Goal: Contribute content

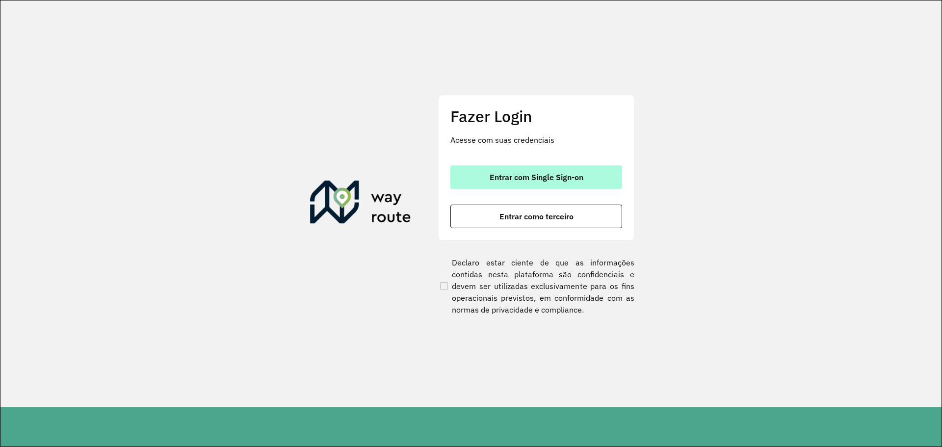
click at [608, 178] on button "Entrar com Single Sign-on" at bounding box center [537, 177] width 172 height 24
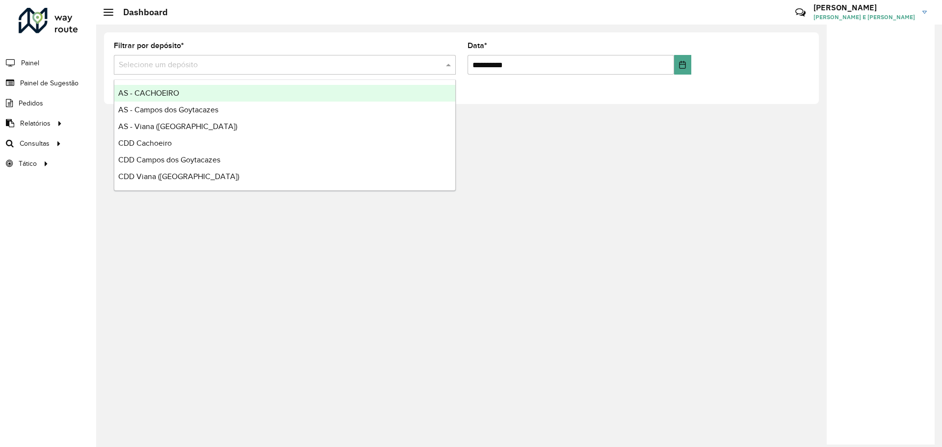
click at [242, 61] on input "text" at bounding box center [275, 65] width 313 height 12
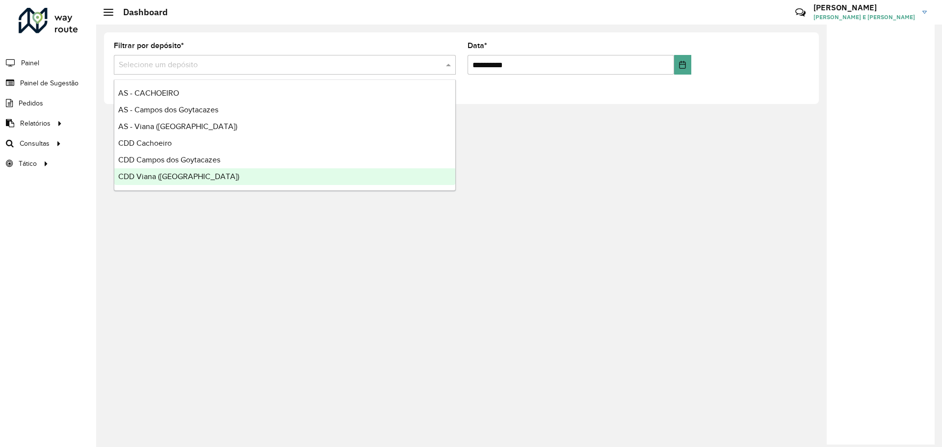
click at [159, 179] on span "CDD Viana ([GEOGRAPHIC_DATA])" at bounding box center [178, 176] width 121 height 8
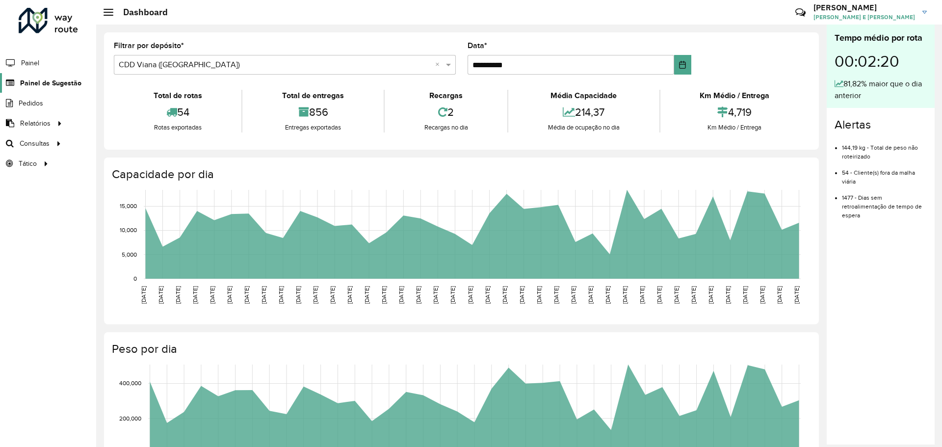
click at [66, 92] on link "Painel de Sugestão" at bounding box center [40, 83] width 81 height 20
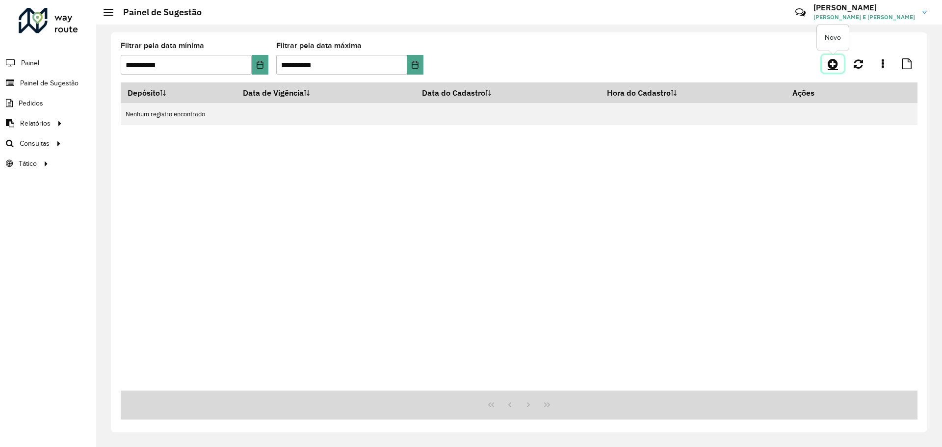
click at [827, 64] on link at bounding box center [833, 64] width 22 height 18
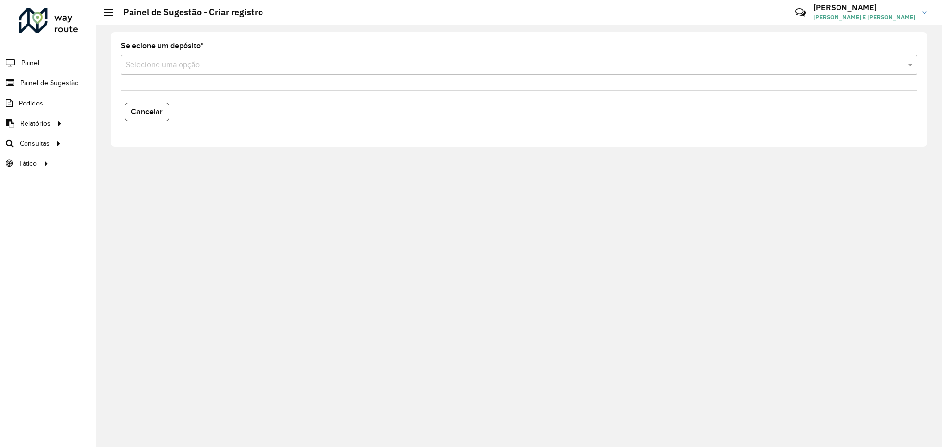
click at [306, 68] on input "text" at bounding box center [510, 65] width 768 height 12
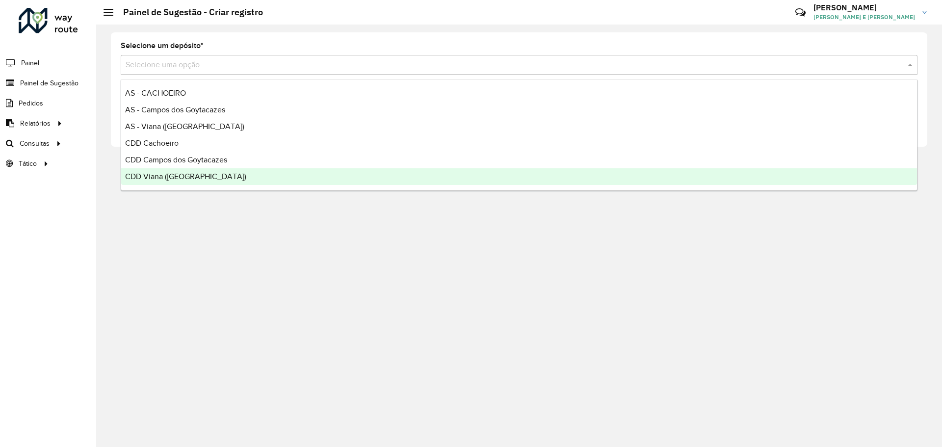
click at [184, 174] on span "CDD Viana ([GEOGRAPHIC_DATA])" at bounding box center [185, 176] width 121 height 8
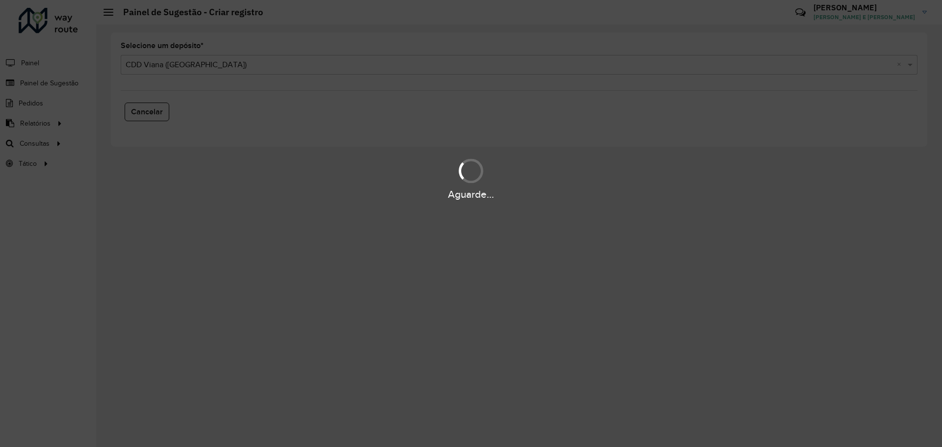
click at [432, 265] on div "Aguarde..." at bounding box center [471, 223] width 942 height 447
click at [394, 232] on div "Aguarde..." at bounding box center [471, 223] width 942 height 447
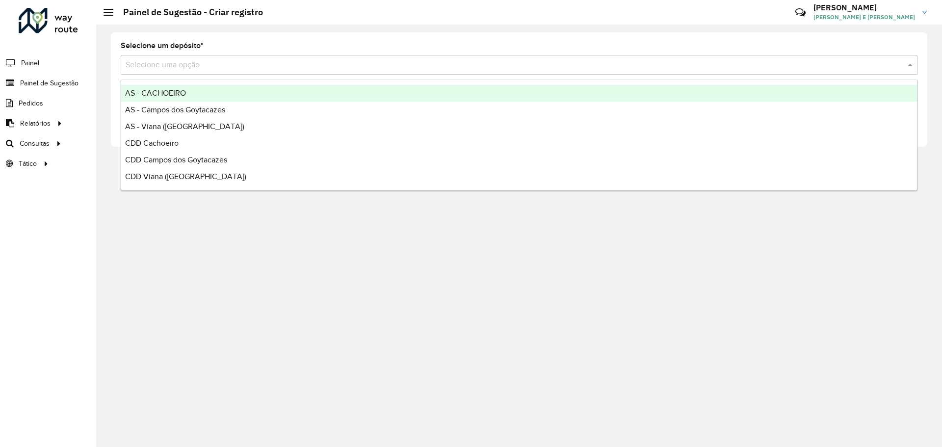
click at [146, 60] on input "text" at bounding box center [510, 65] width 768 height 12
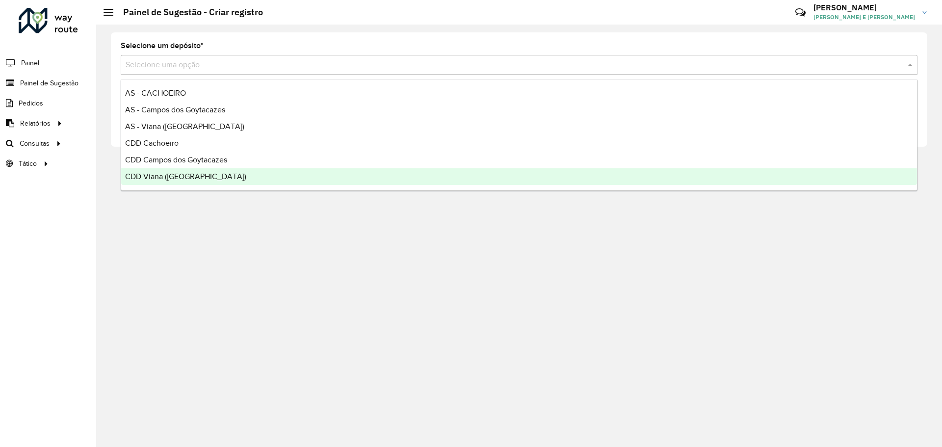
click at [148, 171] on div "CDD Viana ([GEOGRAPHIC_DATA])" at bounding box center [519, 176] width 796 height 17
